Goal: Transaction & Acquisition: Book appointment/travel/reservation

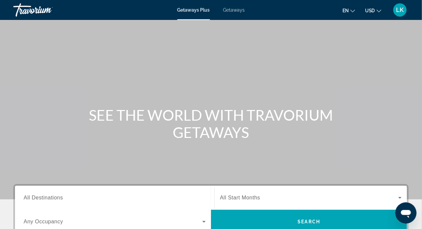
click at [234, 9] on span "Getaways" at bounding box center [234, 9] width 22 height 5
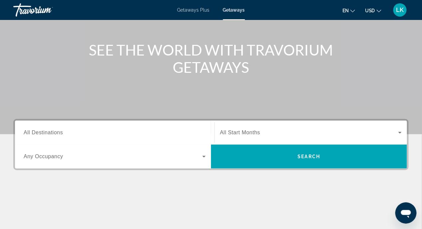
scroll to position [67, 0]
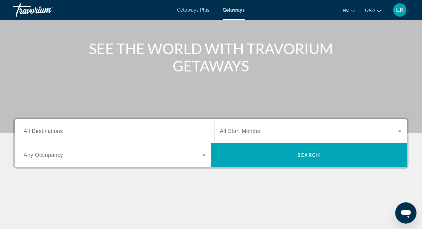
click at [59, 132] on span "All Destinations" at bounding box center [43, 131] width 39 height 6
click at [59, 132] on input "Destination All Destinations" at bounding box center [115, 132] width 182 height 8
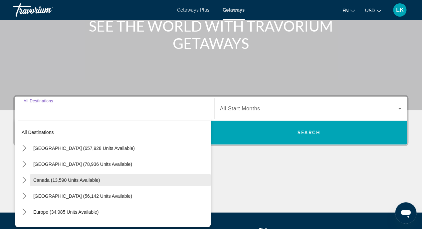
scroll to position [154, 0]
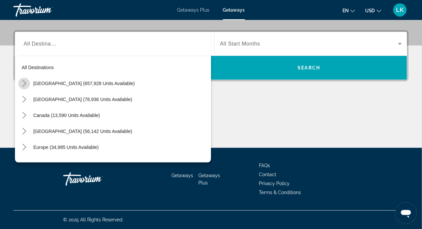
click at [22, 83] on icon "Toggle United States (657,928 units available) submenu" at bounding box center [24, 83] width 7 height 7
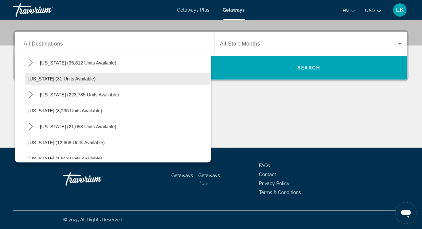
scroll to position [78, 0]
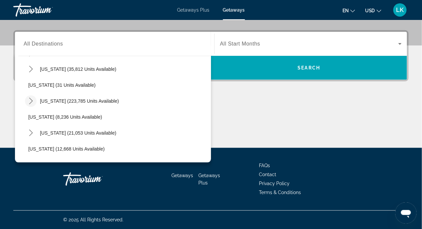
click at [29, 100] on icon "Toggle Florida (223,785 units available) submenu" at bounding box center [31, 101] width 7 height 7
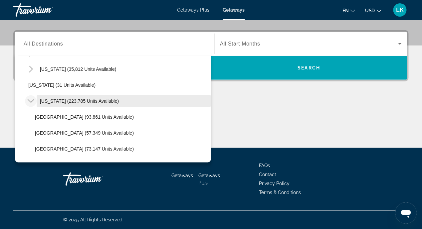
click at [67, 100] on span "[US_STATE] (223,785 units available)" at bounding box center [79, 101] width 79 height 5
type input "**********"
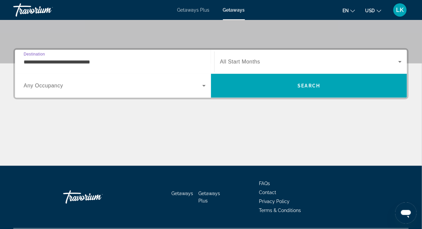
scroll to position [121, 0]
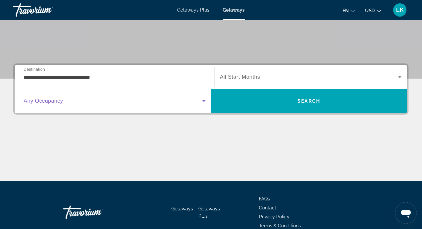
click at [204, 102] on icon "Search widget" at bounding box center [203, 102] width 3 height 2
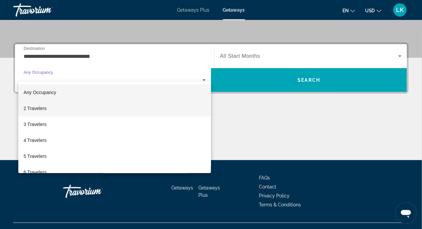
scroll to position [154, 0]
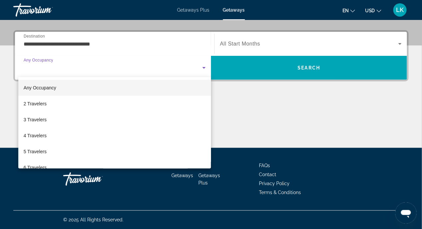
click at [275, 126] on div at bounding box center [211, 114] width 422 height 229
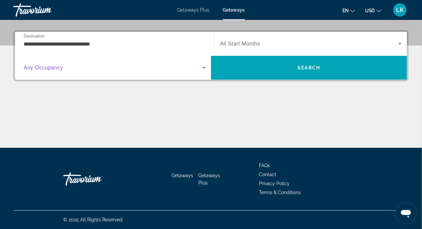
click at [205, 68] on icon "Search widget" at bounding box center [204, 68] width 8 height 8
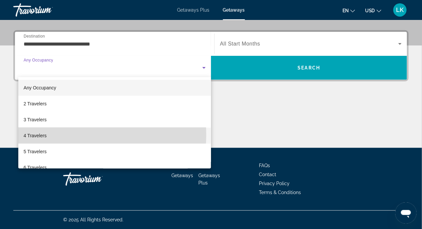
click at [72, 135] on mat-option "4 Travelers" at bounding box center [114, 136] width 193 height 16
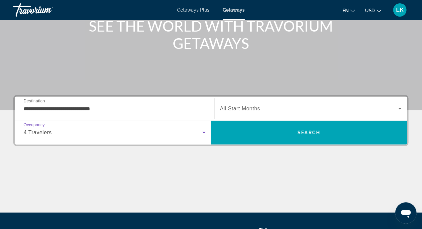
scroll to position [88, 0]
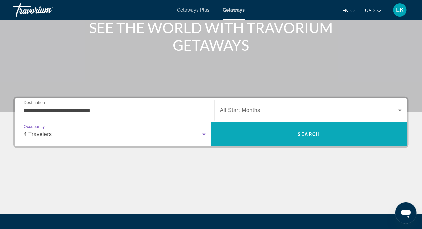
click at [318, 131] on span "Search" at bounding box center [309, 134] width 196 height 16
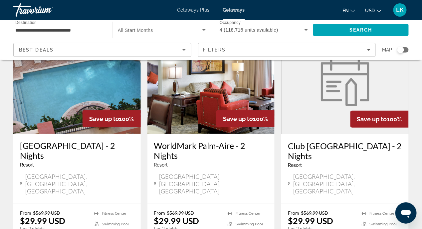
scroll to position [100, 0]
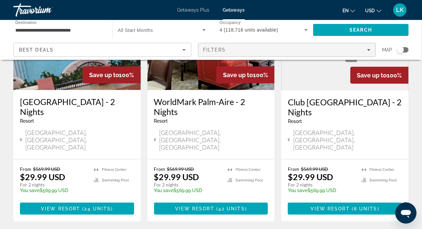
click at [369, 48] on icon "Filters" at bounding box center [368, 49] width 3 height 3
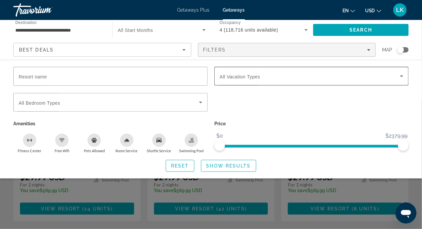
click at [400, 77] on icon "Search widget" at bounding box center [402, 76] width 8 height 8
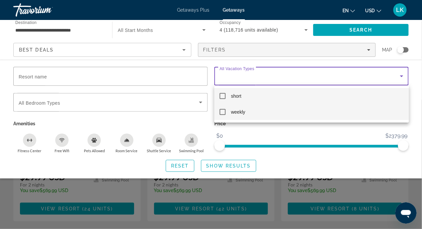
click at [222, 112] on mat-pseudo-checkbox at bounding box center [223, 112] width 6 height 6
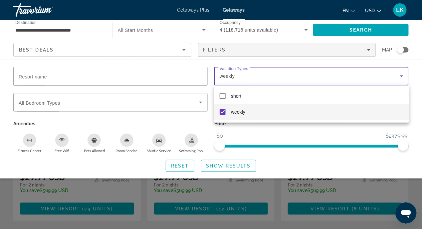
click at [349, 30] on div at bounding box center [211, 114] width 422 height 229
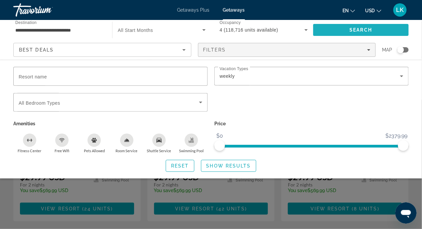
click at [349, 30] on span "Search" at bounding box center [361, 30] width 96 height 16
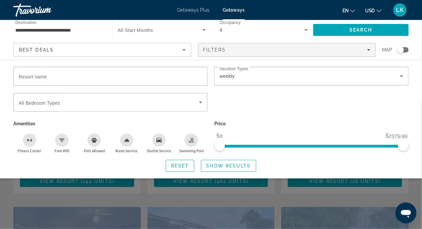
scroll to position [133, 0]
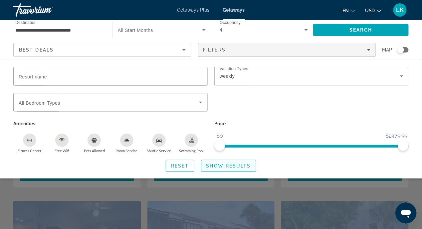
click at [215, 163] on span "Show Results" at bounding box center [228, 165] width 45 height 5
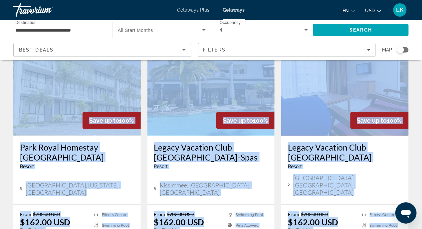
scroll to position [0, 0]
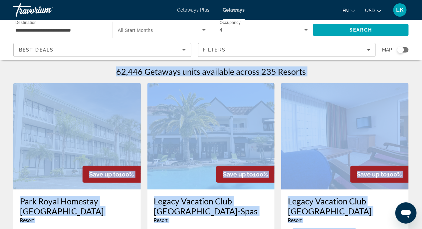
click at [86, 69] on div "62,446 Getaways units available across 235 Resorts" at bounding box center [210, 72] width 395 height 10
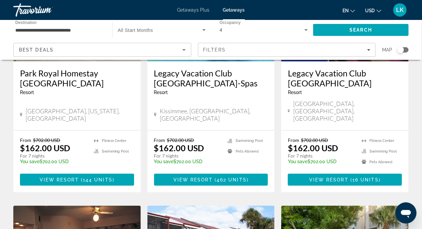
scroll to position [67, 0]
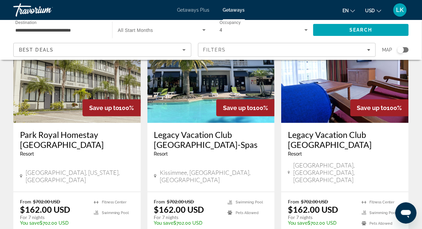
click at [175, 93] on img "Main content" at bounding box center [210, 70] width 127 height 107
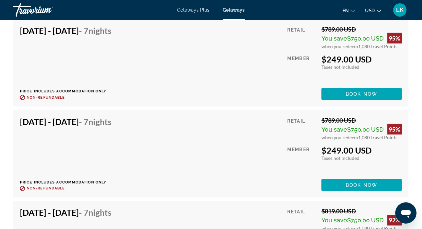
scroll to position [1598, 0]
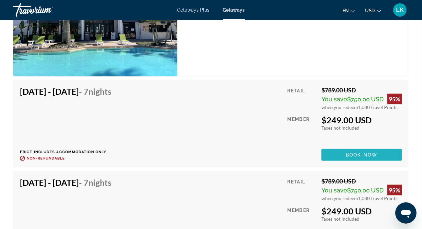
click at [343, 147] on span "Main content" at bounding box center [362, 155] width 81 height 16
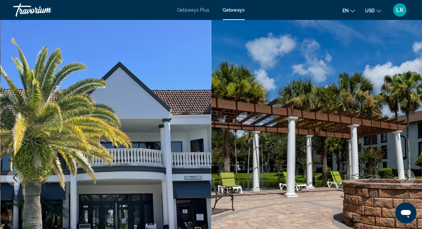
click at [232, 10] on span "Getaways" at bounding box center [234, 9] width 22 height 5
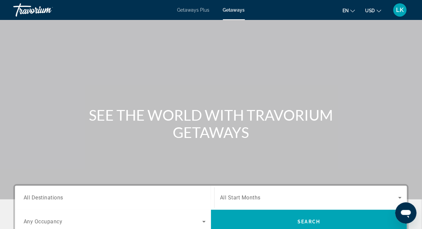
scroll to position [154, 0]
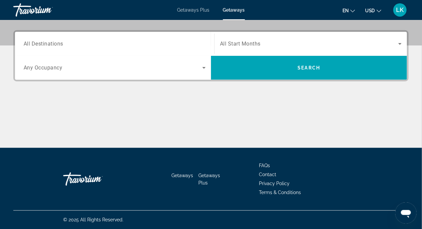
click at [61, 44] on span "All Destinations" at bounding box center [44, 44] width 40 height 6
click at [61, 44] on input "Destination All Destinations" at bounding box center [115, 44] width 182 height 8
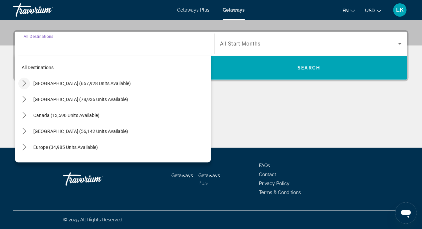
click at [24, 81] on icon "Toggle United States (657,928 units available) submenu" at bounding box center [24, 83] width 4 height 7
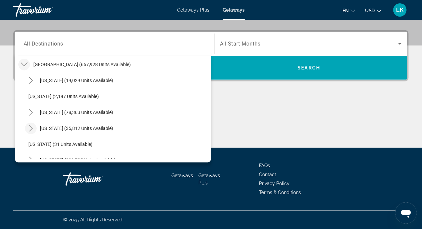
click at [30, 128] on icon "Toggle Colorado (35,812 units available) submenu" at bounding box center [31, 128] width 7 height 7
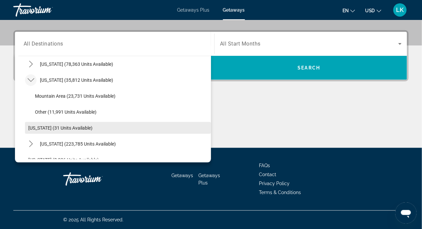
scroll to position [52, 0]
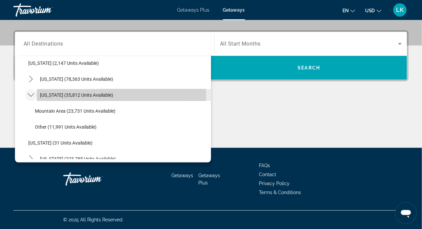
click at [68, 97] on span "[US_STATE] (35,812 units available)" at bounding box center [76, 95] width 73 height 5
type input "**********"
click at [68, 97] on div "**********" at bounding box center [211, 89] width 422 height 118
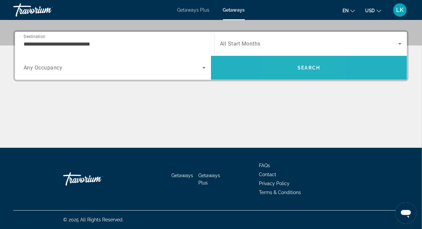
click at [292, 68] on span "Search" at bounding box center [309, 68] width 196 height 16
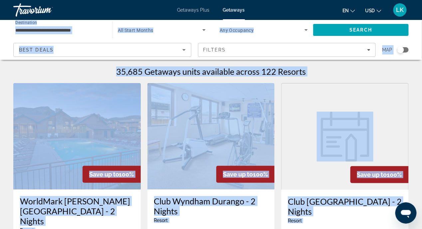
scroll to position [67, 0]
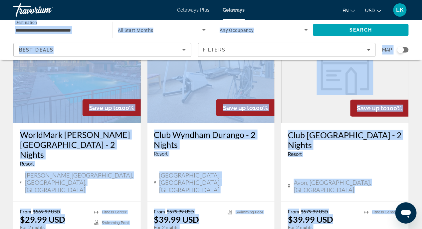
click at [306, 101] on figure "Main content" at bounding box center [345, 70] width 127 height 107
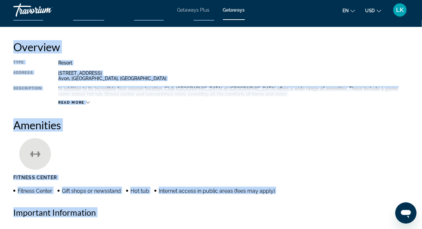
scroll to position [67, 0]
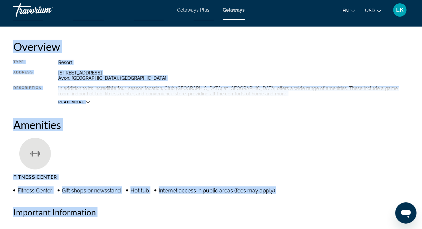
click at [280, 96] on div "Read more" at bounding box center [233, 96] width 350 height 18
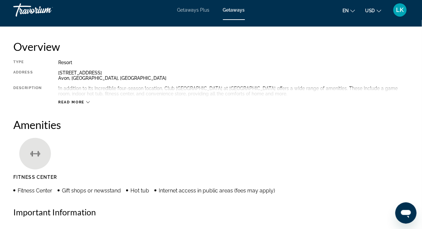
click at [266, 126] on h2 "Amenities" at bounding box center [210, 124] width 395 height 13
click at [177, 64] on div "Resort" at bounding box center [233, 62] width 350 height 5
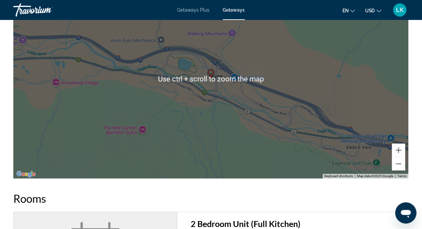
scroll to position [765, 0]
